Goal: Book appointment/travel/reservation

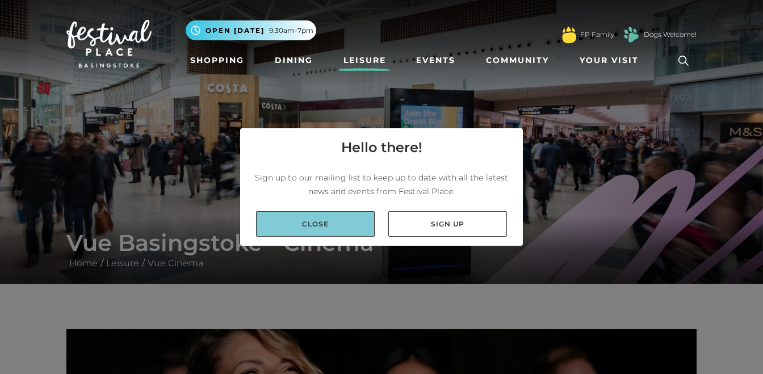
click at [320, 228] on link "Close" at bounding box center [315, 224] width 119 height 26
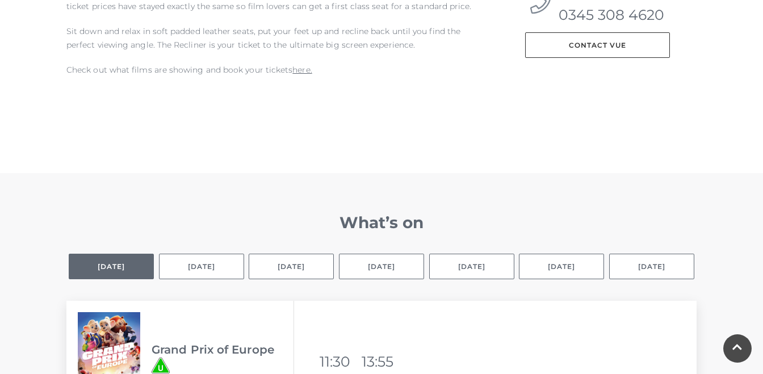
scroll to position [616, 0]
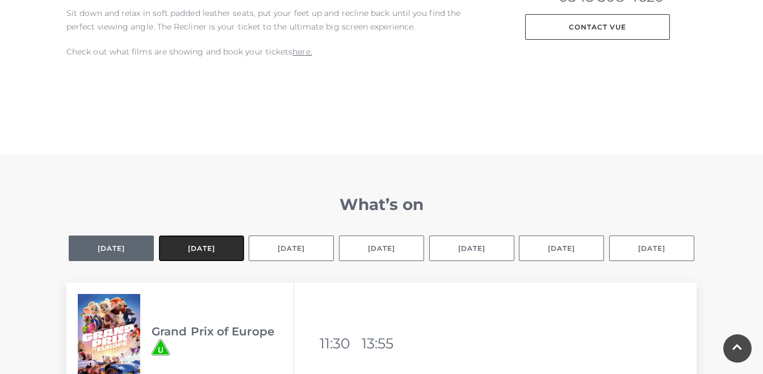
click at [221, 253] on button "[DATE]" at bounding box center [201, 248] width 85 height 26
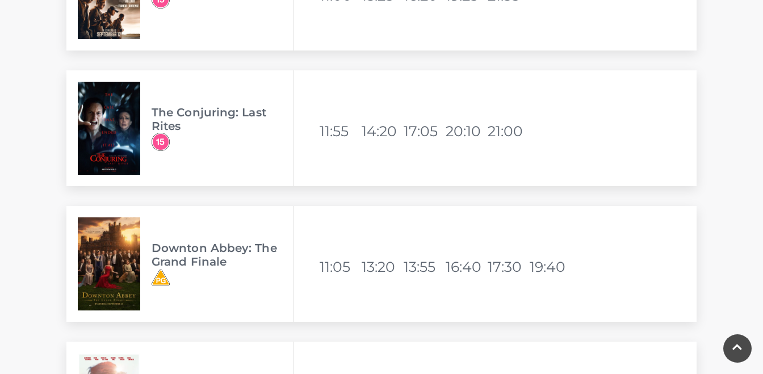
scroll to position [2728, 0]
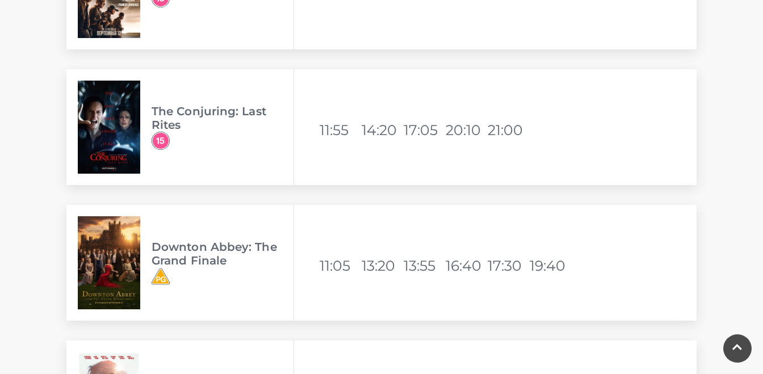
click at [201, 263] on h3 "Downton Abbey: The Grand Finale" at bounding box center [223, 253] width 142 height 27
click at [144, 262] on div "Downton Abbey: The Grand Finale" at bounding box center [180, 263] width 228 height 116
click at [459, 269] on li "16:40" at bounding box center [465, 265] width 40 height 27
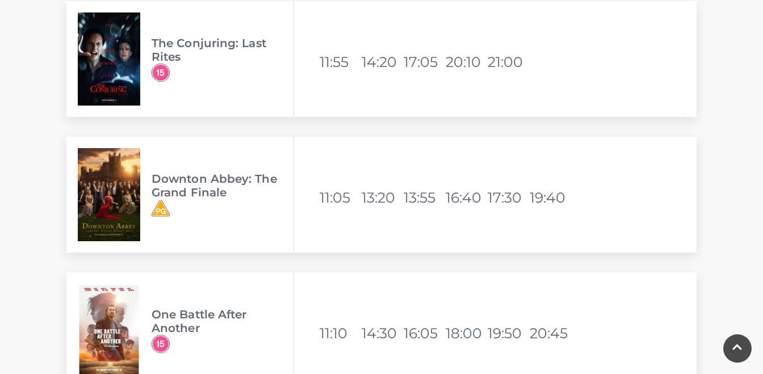
scroll to position [2819, 0]
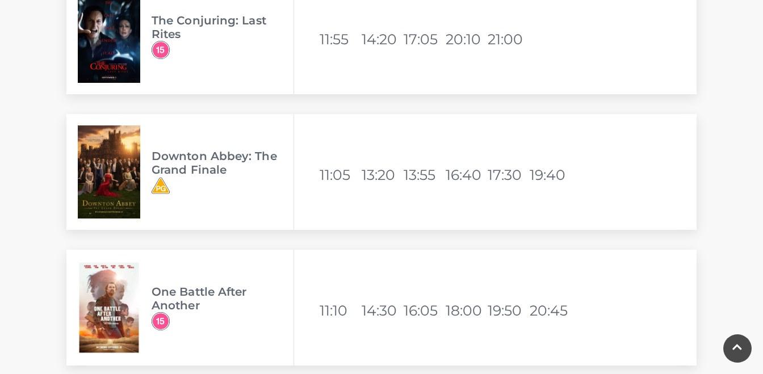
click at [100, 134] on img at bounding box center [109, 171] width 62 height 93
click at [168, 169] on h3 "Downton Abbey: The Grand Finale" at bounding box center [223, 162] width 142 height 27
click at [466, 174] on li "16:40" at bounding box center [465, 174] width 40 height 27
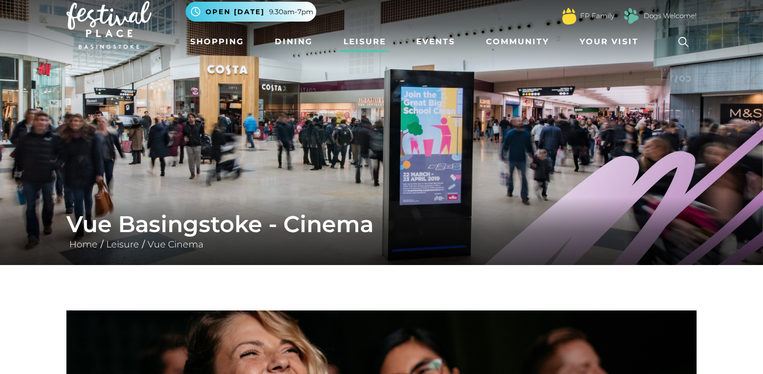
scroll to position [0, 0]
